Goal: Task Accomplishment & Management: Use online tool/utility

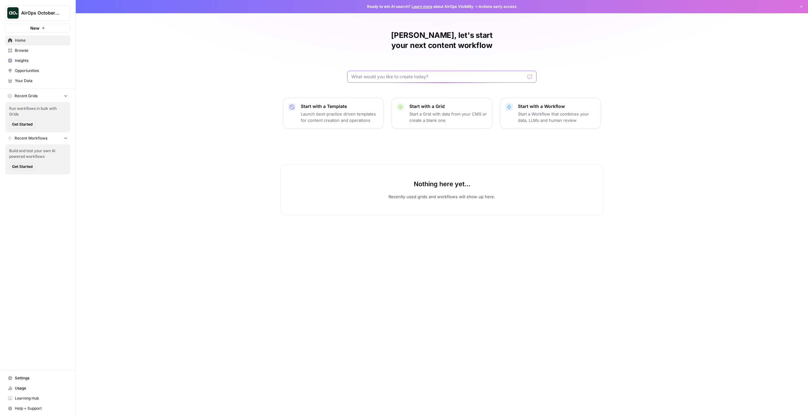
click at [401, 74] on input "text" at bounding box center [438, 77] width 174 height 6
type input "Content comparing kandji to jamf"
click button "Send" at bounding box center [530, 77] width 8 height 8
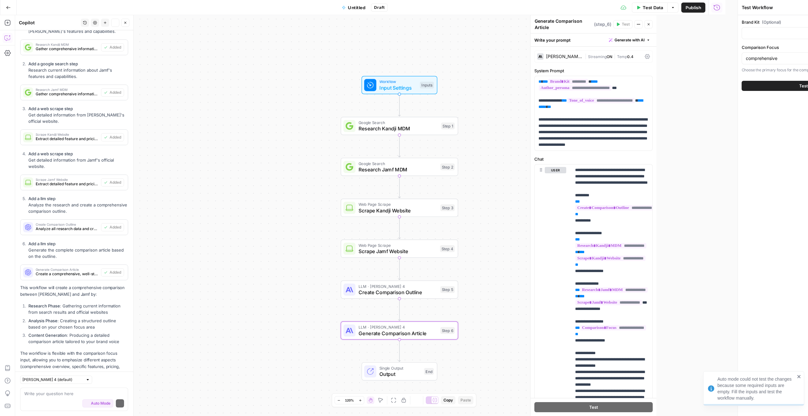
scroll to position [323, 0]
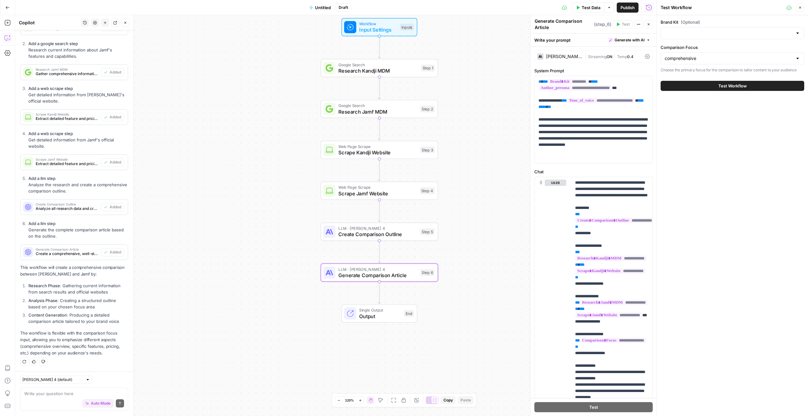
click at [66, 381] on div "[PERSON_NAME] 4 (default)" at bounding box center [56, 380] width 72 height 8
click at [66, 381] on div at bounding box center [56, 380] width 72 height 8
type input "[PERSON_NAME] 4 (default)"
click at [704, 33] on input "Brand Kit (Optional)" at bounding box center [729, 33] width 128 height 6
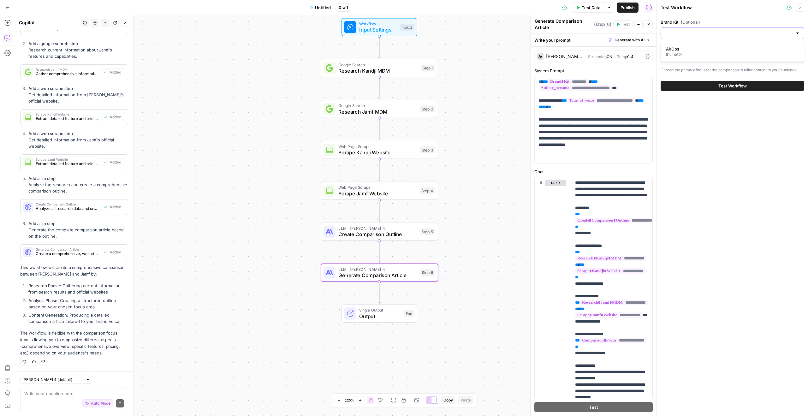
click at [704, 33] on input "Brand Kit (Optional)" at bounding box center [729, 33] width 128 height 6
click at [688, 52] on div "ID: 14621" at bounding box center [732, 55] width 133 height 6
type input "AirOps"
click at [691, 35] on input "Brand Kit (Optional)" at bounding box center [728, 33] width 127 height 6
type input "AirOps"
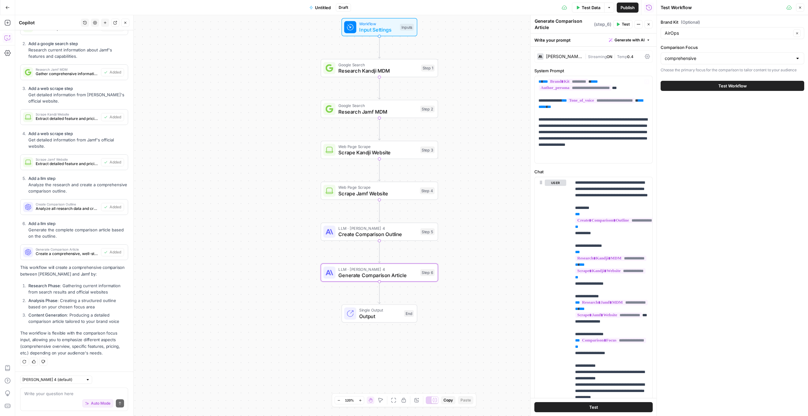
click at [497, 126] on div "Workflow Input Settings Inputs Google Search Research [GEOGRAPHIC_DATA] MDM Ste…" at bounding box center [335, 215] width 641 height 401
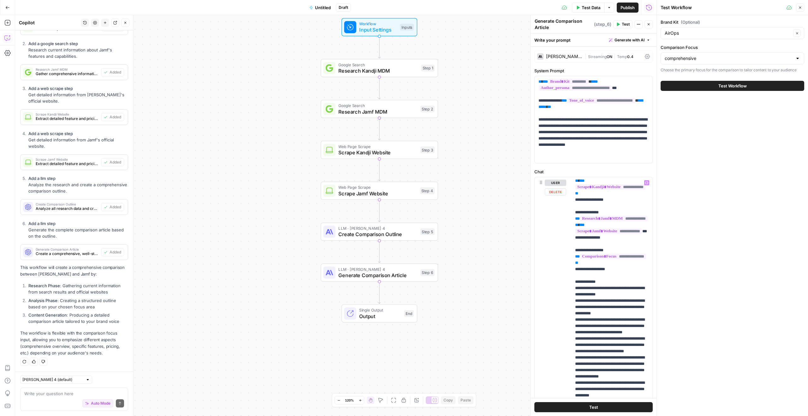
scroll to position [329, 0]
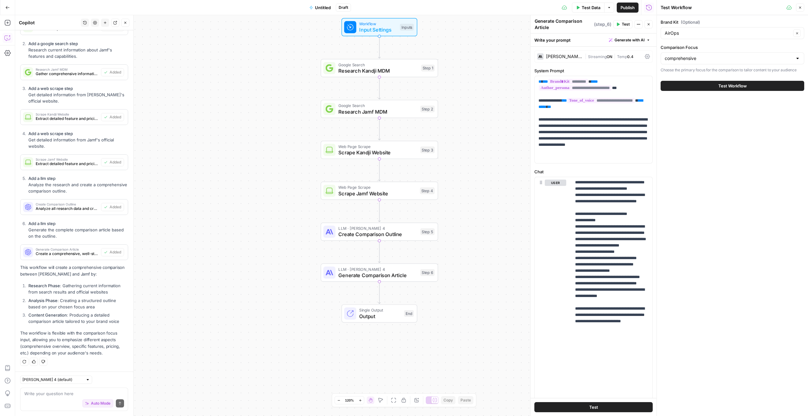
click at [613, 406] on button "Test" at bounding box center [593, 407] width 118 height 10
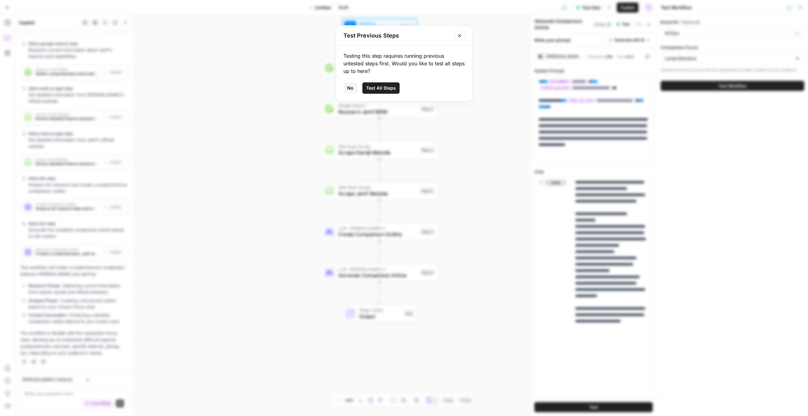
click at [459, 36] on icon "Close modal" at bounding box center [459, 35] width 5 height 5
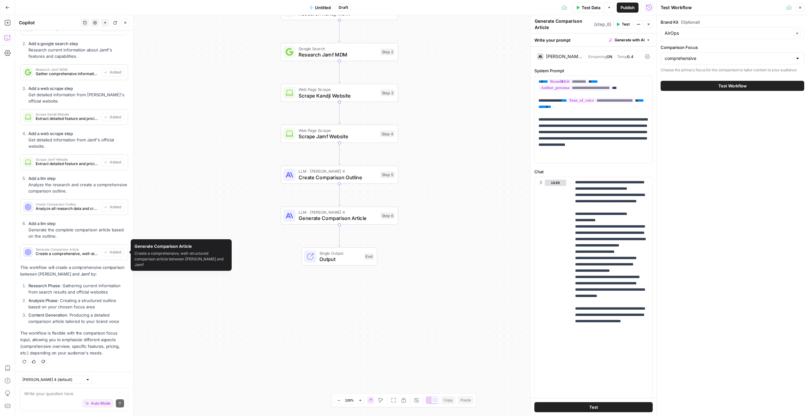
click at [326, 256] on span "Output" at bounding box center [340, 259] width 42 height 8
click at [75, 254] on span "Create a comprehensive, well-structured comparison article between [PERSON_NAME…" at bounding box center [67, 254] width 63 height 6
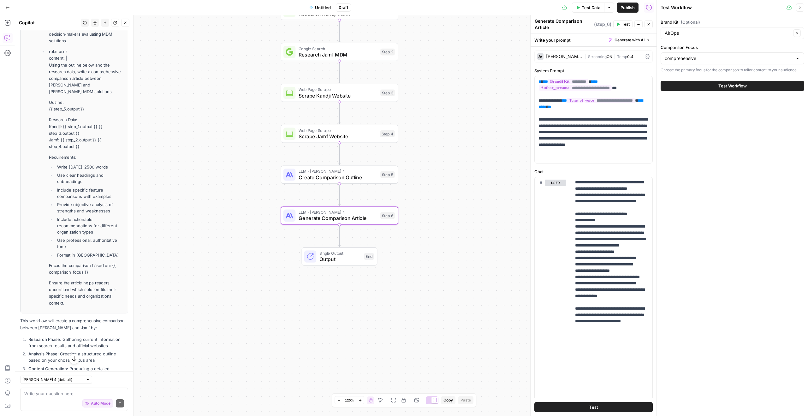
scroll to position [754, 0]
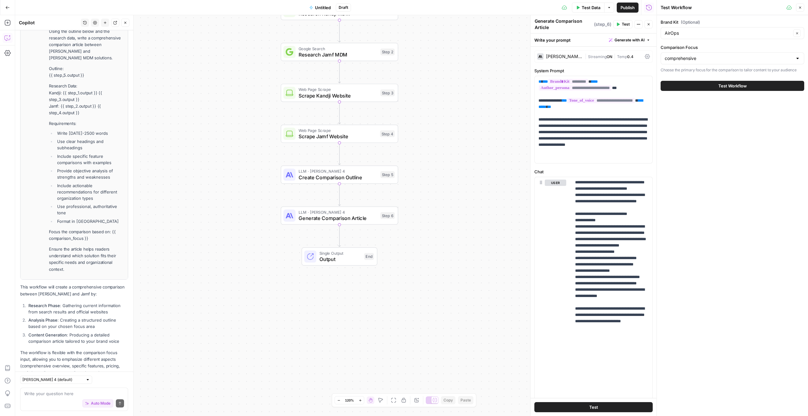
click at [607, 11] on button "Options" at bounding box center [609, 8] width 10 height 10
click at [703, 62] on div "comprehensive" at bounding box center [732, 58] width 144 height 12
click at [703, 62] on div at bounding box center [732, 58] width 144 height 12
type input "comprehensive"
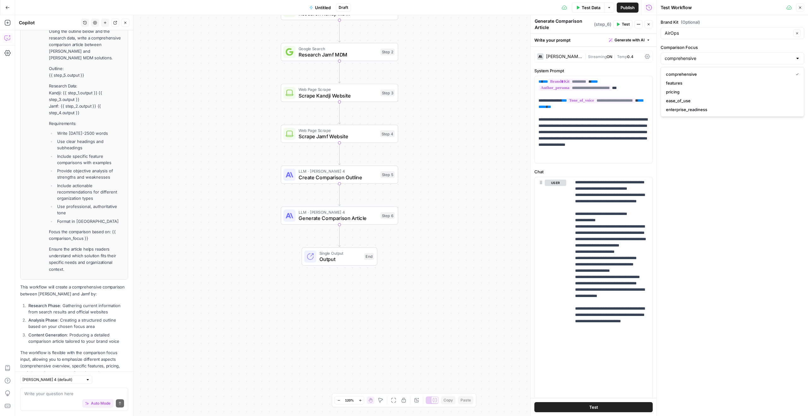
click at [702, 166] on div "Brand Kit (Optional) AirOps Clear Comparison Focus comprehensive Choose the pri…" at bounding box center [732, 215] width 151 height 401
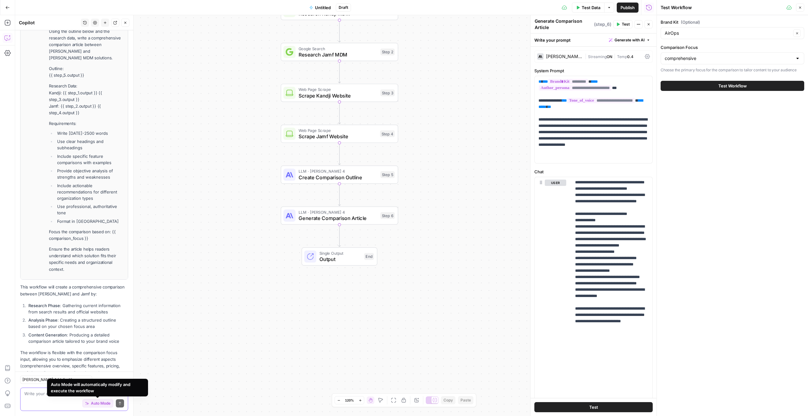
click at [102, 405] on span "Auto Mode" at bounding box center [101, 403] width 20 height 6
click at [104, 402] on span "Auto Mode" at bounding box center [101, 403] width 20 height 6
click at [110, 405] on button "Auto Mode" at bounding box center [97, 403] width 31 height 8
click at [110, 405] on span "Auto Mode" at bounding box center [101, 403] width 20 height 6
click at [92, 394] on textarea at bounding box center [74, 393] width 100 height 6
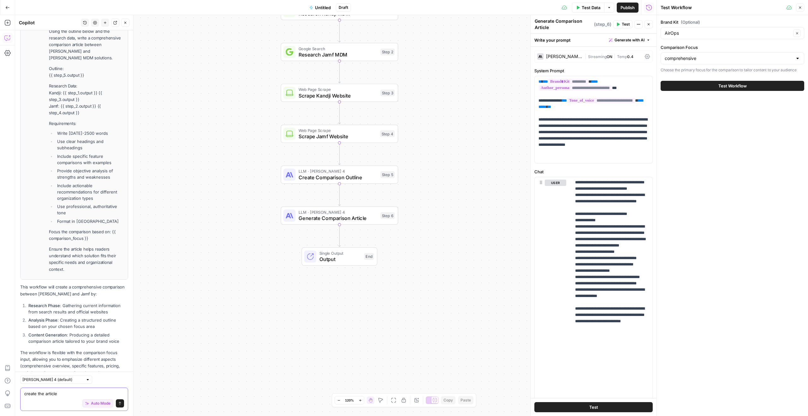
type textarea "create the article"
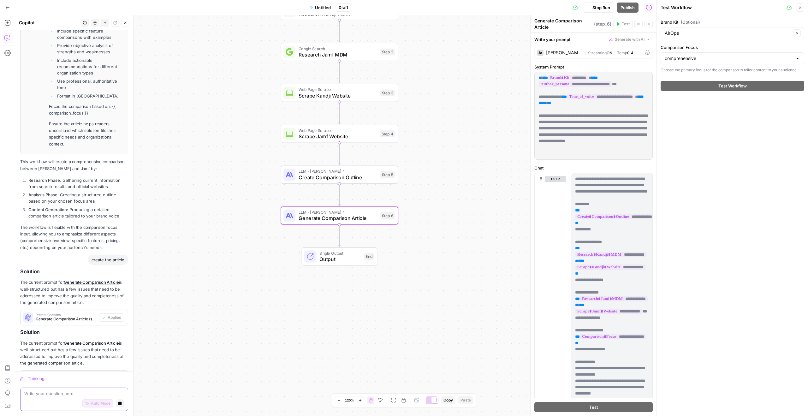
scroll to position [568, 0]
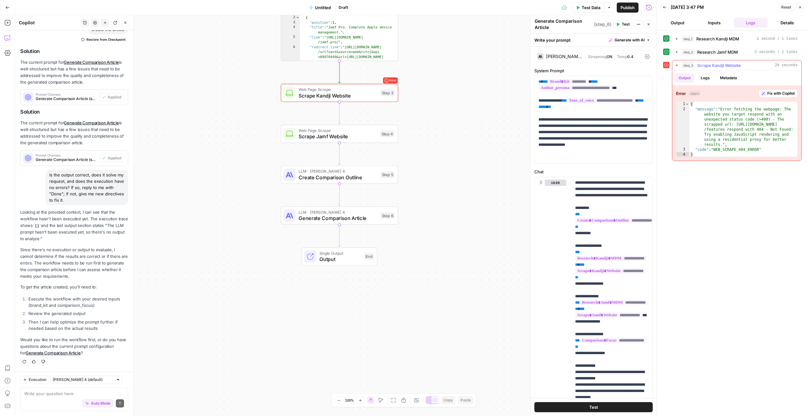
click at [776, 93] on span "Fix with Copilot" at bounding box center [780, 94] width 27 height 6
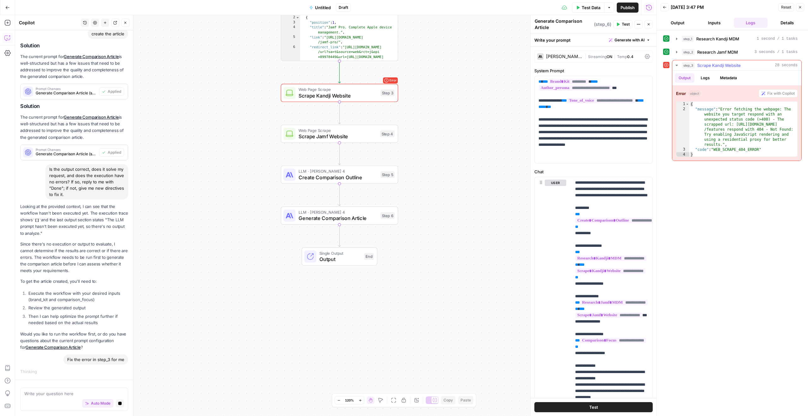
scroll to position [643, 0]
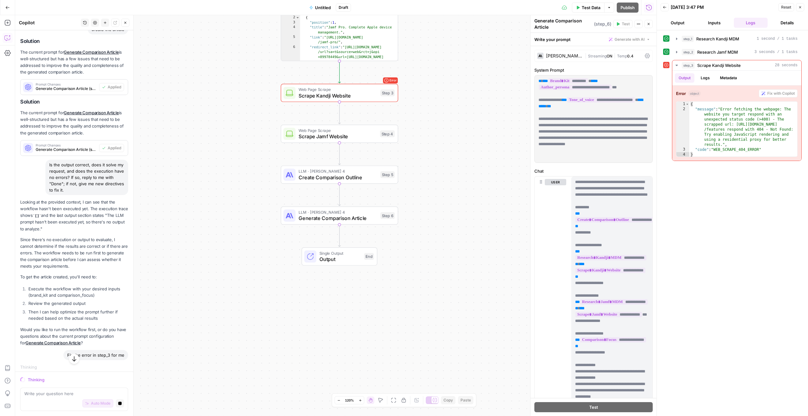
click at [72, 362] on button "button" at bounding box center [74, 359] width 10 height 10
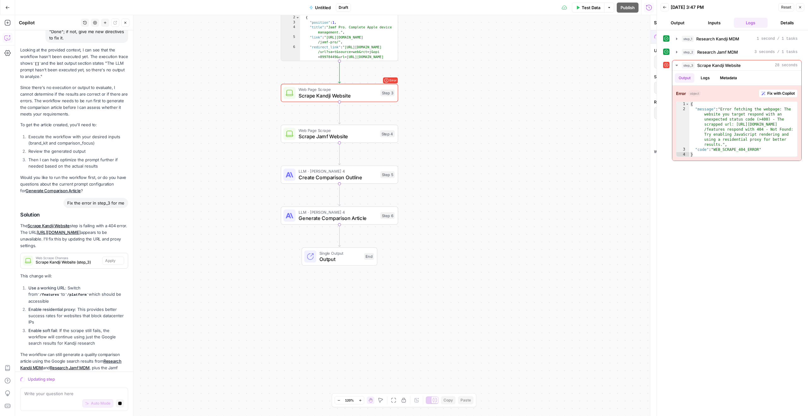
scroll to position [805, 0]
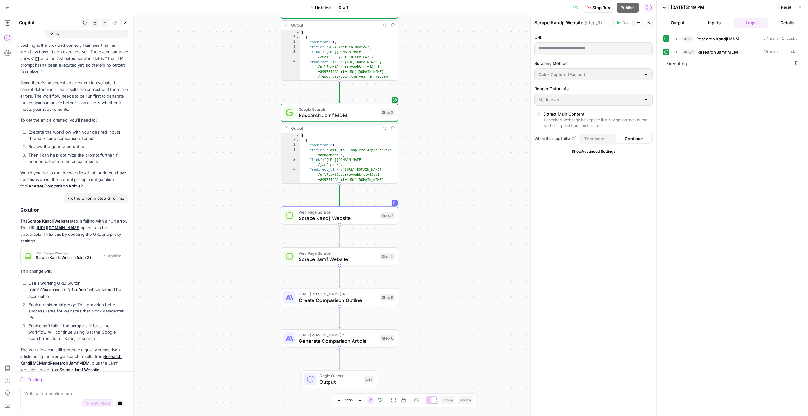
click at [683, 22] on button "Output" at bounding box center [677, 23] width 34 height 10
click at [746, 22] on button "Logs" at bounding box center [751, 23] width 34 height 10
click at [677, 22] on button "Output" at bounding box center [677, 23] width 34 height 10
click at [753, 23] on button "Logs" at bounding box center [751, 23] width 34 height 10
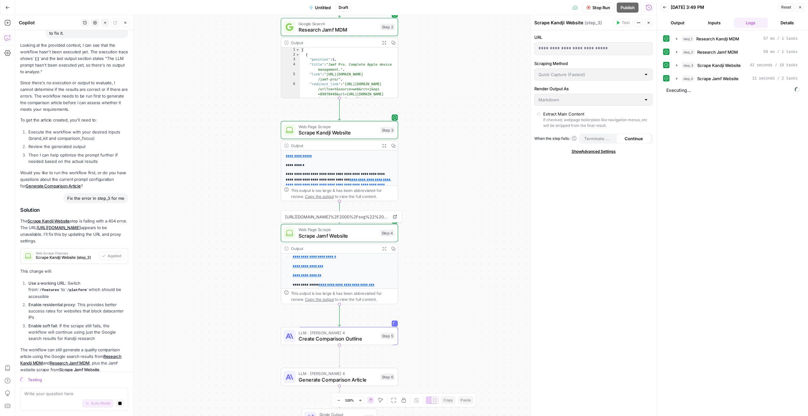
scroll to position [146, 0]
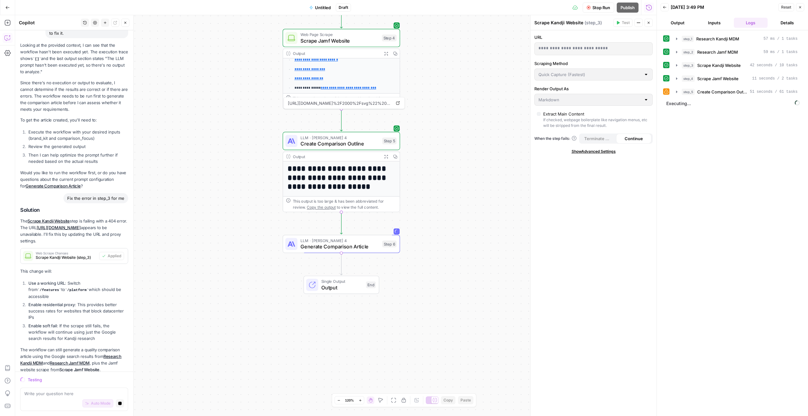
click at [310, 209] on span "Copy the output" at bounding box center [321, 207] width 29 height 4
